Goal: Check status: Check status

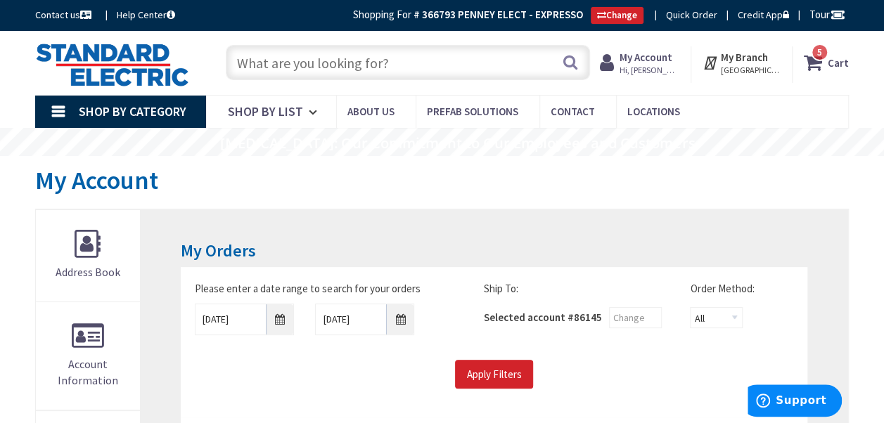
click at [422, 71] on input "text" at bounding box center [408, 62] width 364 height 35
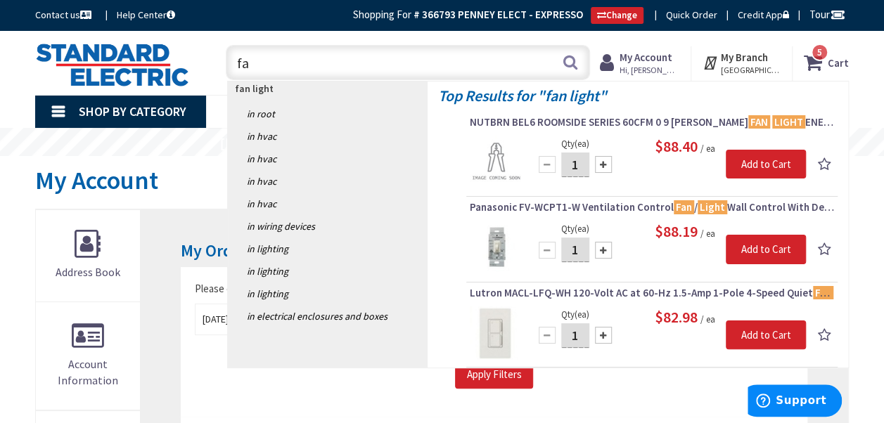
type input "f"
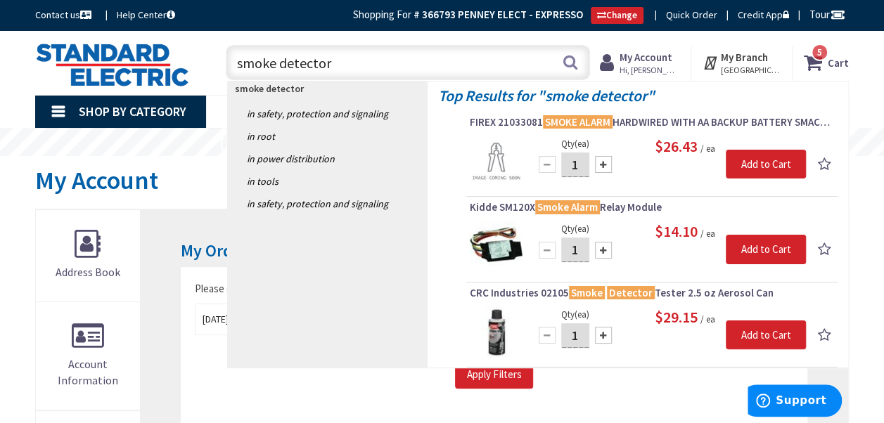
type input "smoke detector"
click at [664, 55] on strong "My Account" at bounding box center [646, 57] width 53 height 13
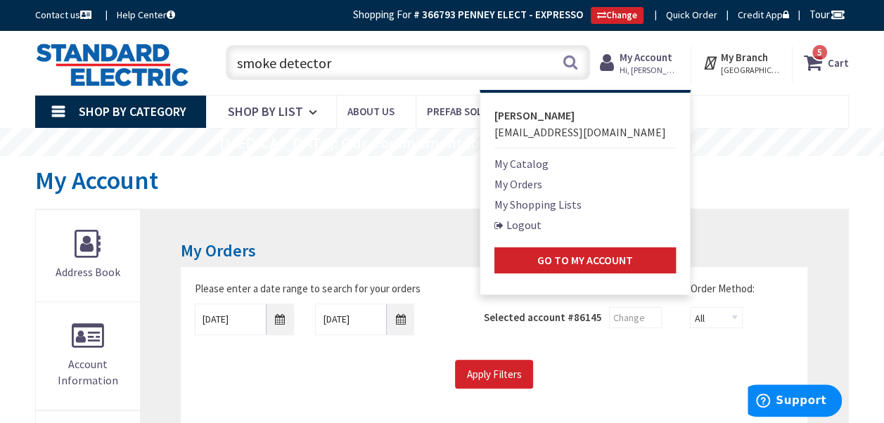
click at [533, 187] on link "My Orders" at bounding box center [519, 184] width 48 height 17
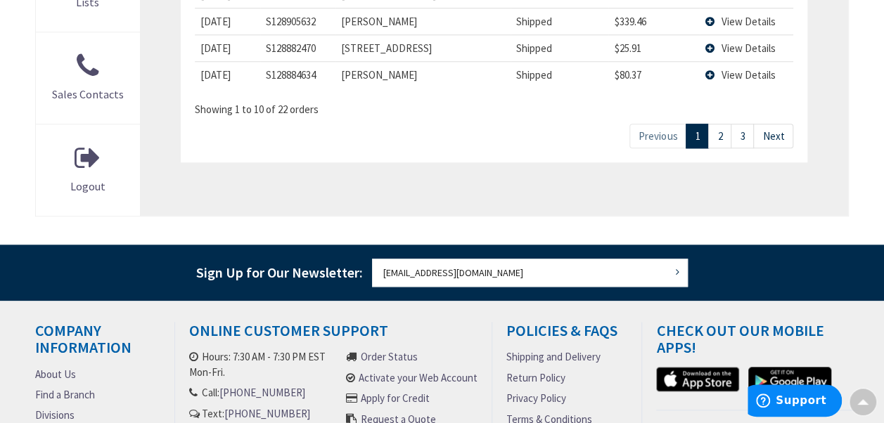
scroll to position [670, 0]
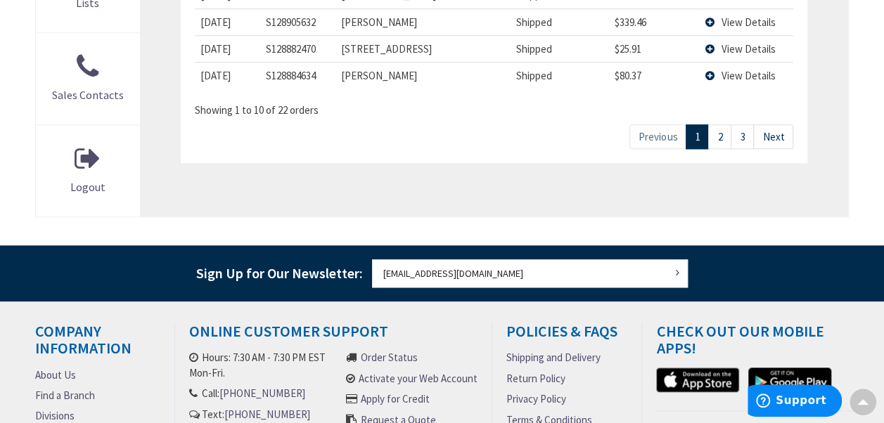
click at [747, 134] on link "3" at bounding box center [742, 137] width 23 height 25
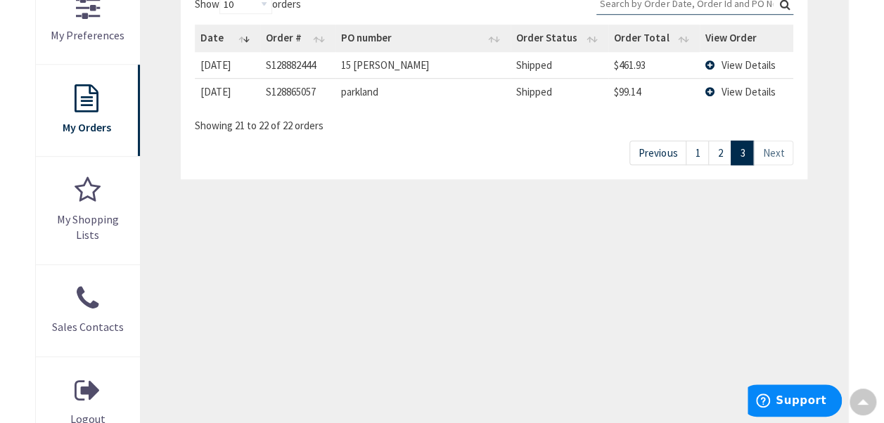
scroll to position [436, 0]
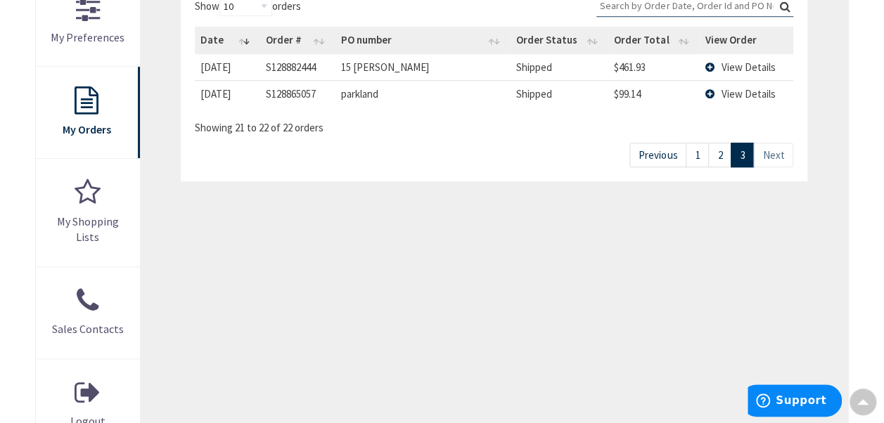
click at [739, 68] on span "View Details" at bounding box center [749, 66] width 54 height 13
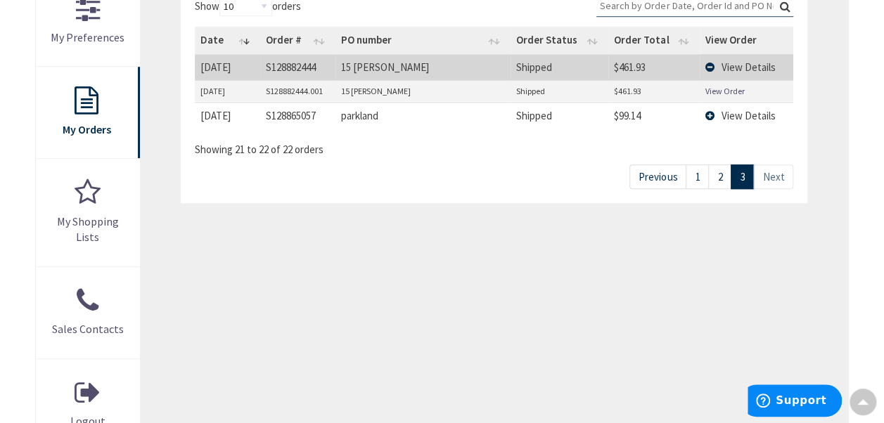
click at [730, 88] on link "View Order" at bounding box center [725, 91] width 39 height 12
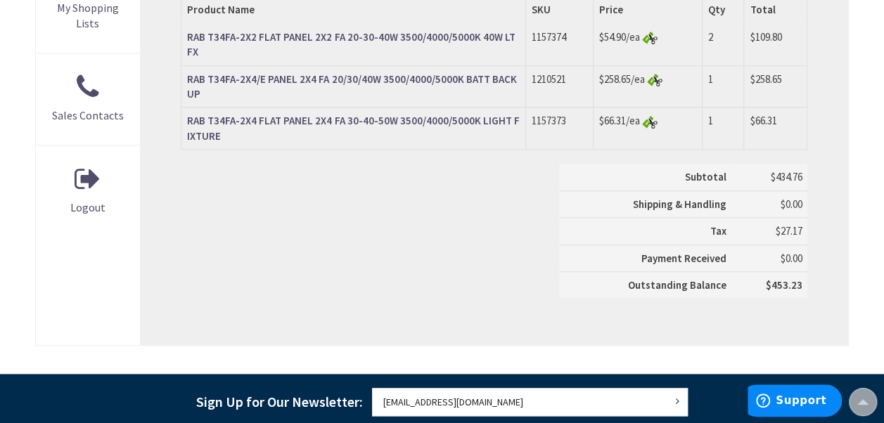
scroll to position [629, 0]
